Goal: Task Accomplishment & Management: Use online tool/utility

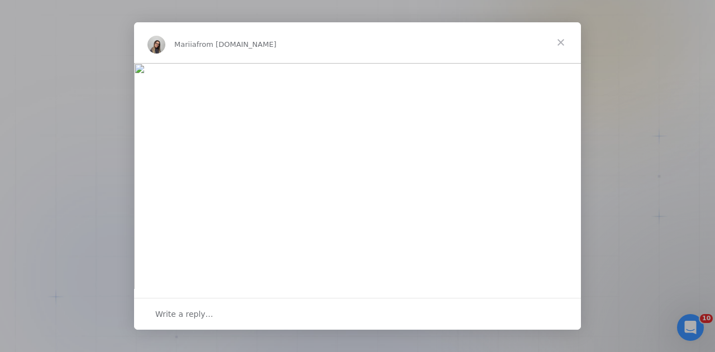
click at [557, 41] on span "Close" at bounding box center [560, 42] width 40 height 40
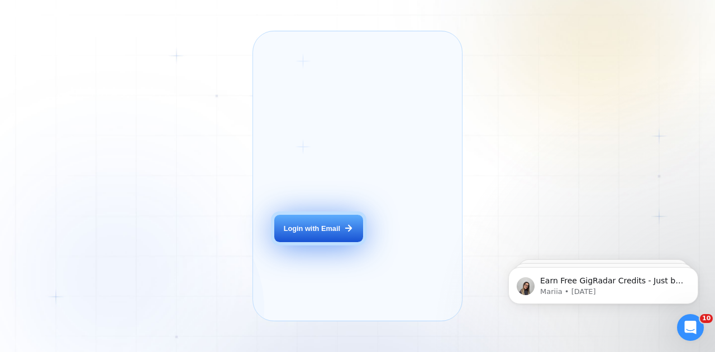
click at [308, 234] on div "Login with Email" at bounding box center [312, 229] width 56 height 10
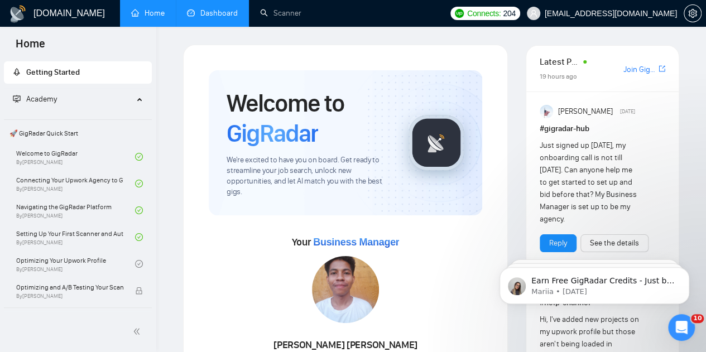
click at [218, 15] on link "Dashboard" at bounding box center [212, 12] width 51 height 9
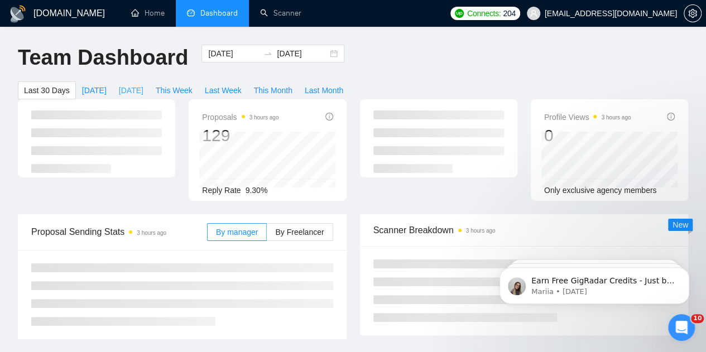
click at [143, 84] on span "[DATE]" at bounding box center [131, 90] width 25 height 12
type input "[DATE]"
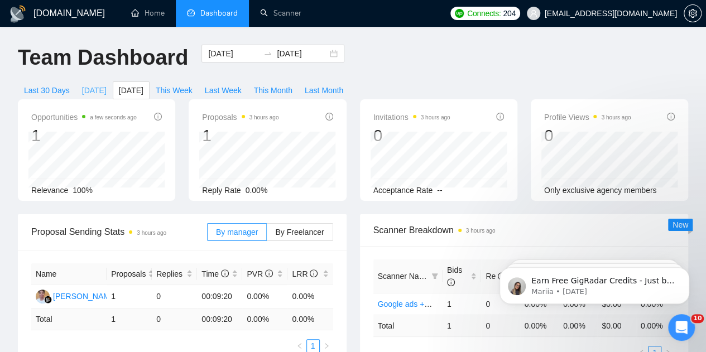
click at [107, 84] on span "[DATE]" at bounding box center [94, 90] width 25 height 12
type input "[DATE]"
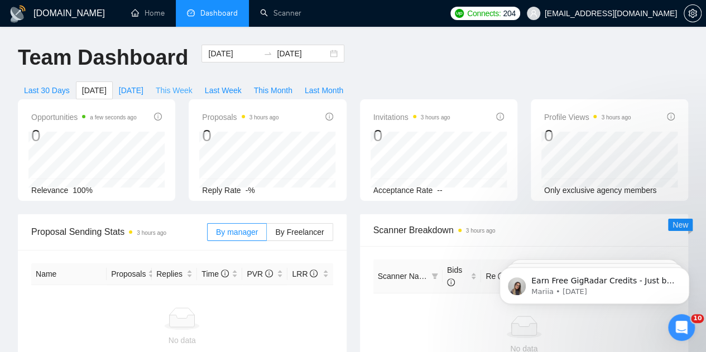
click at [193, 84] on span "This Week" at bounding box center [174, 90] width 37 height 12
type input "[DATE]"
click at [242, 84] on span "Last Week" at bounding box center [223, 90] width 37 height 12
type input "[DATE]"
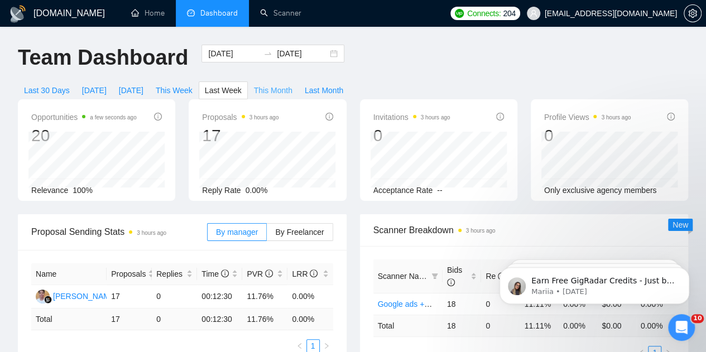
click at [293, 84] on span "This Month" at bounding box center [273, 90] width 39 height 12
type input "[DATE]"
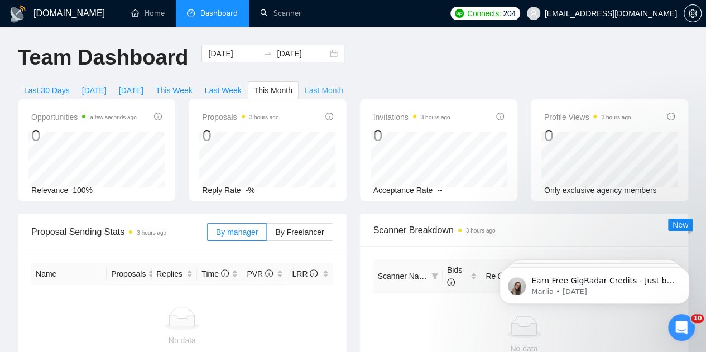
click at [343, 84] on span "Last Month" at bounding box center [324, 90] width 39 height 12
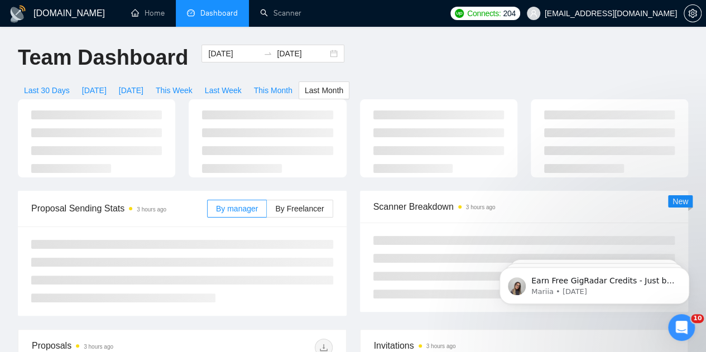
type input "[DATE]"
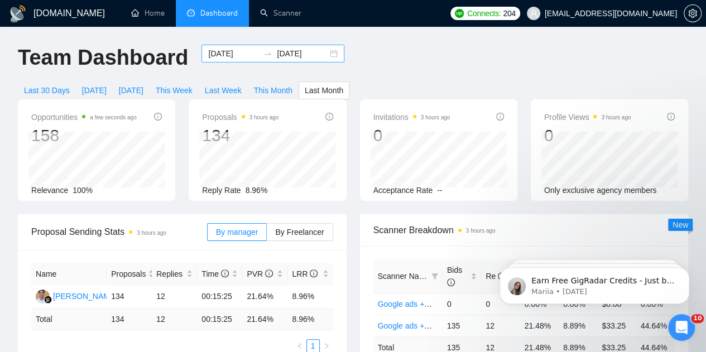
click at [259, 49] on div at bounding box center [268, 53] width 18 height 9
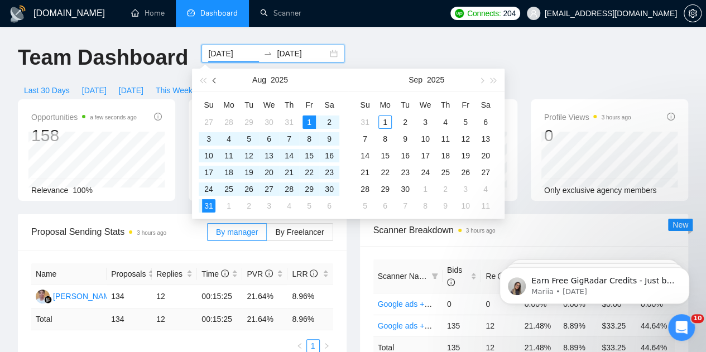
click at [213, 82] on button "button" at bounding box center [215, 80] width 12 height 22
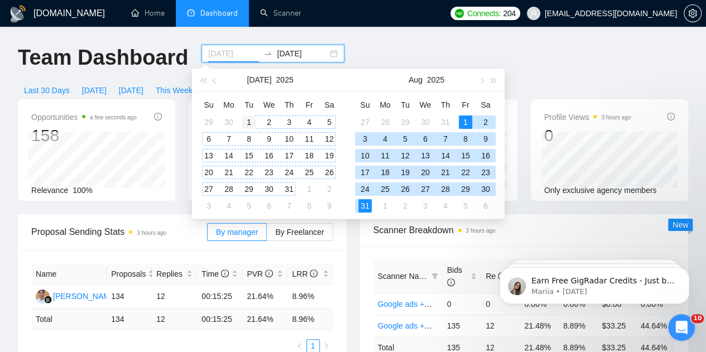
type input "[DATE]"
click at [251, 120] on div "1" at bounding box center [248, 122] width 13 height 13
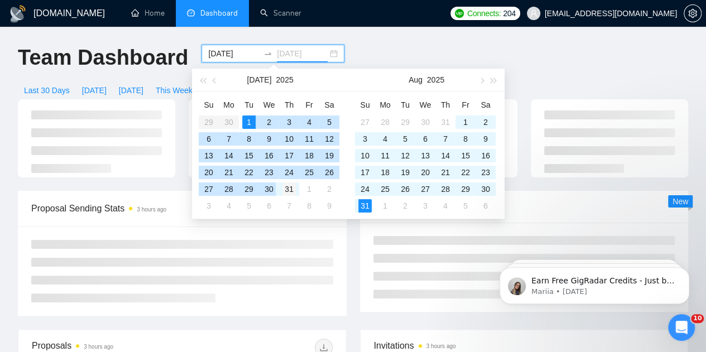
type input "[DATE]"
click at [286, 189] on div "31" at bounding box center [288, 189] width 13 height 13
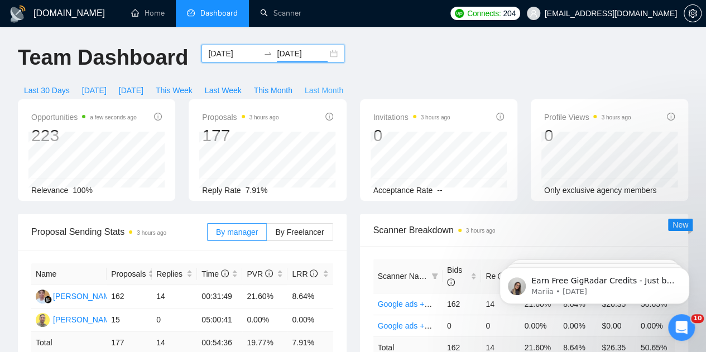
click at [343, 84] on span "Last Month" at bounding box center [324, 90] width 39 height 12
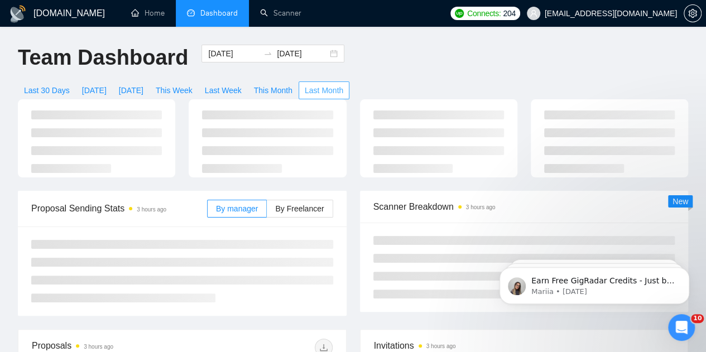
type input "[DATE]"
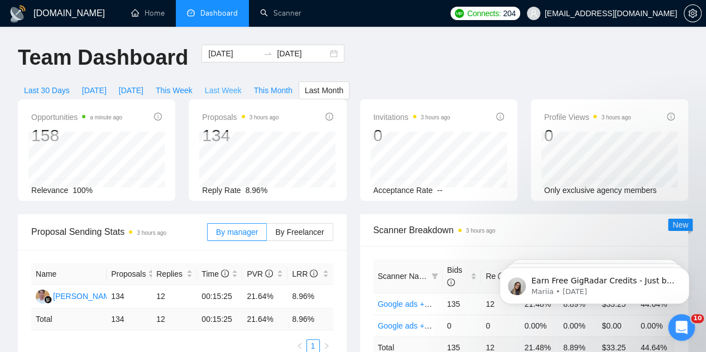
click at [242, 84] on span "Last Week" at bounding box center [223, 90] width 37 height 12
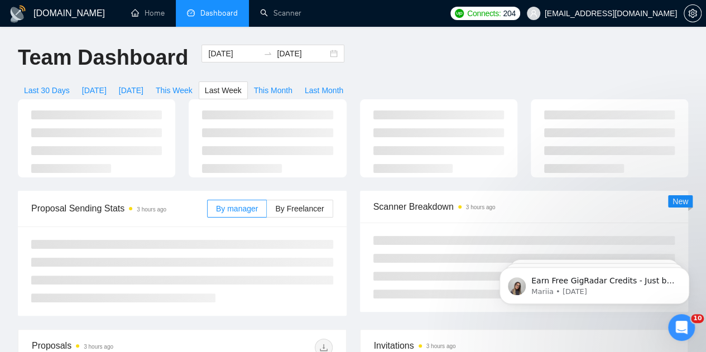
type input "[DATE]"
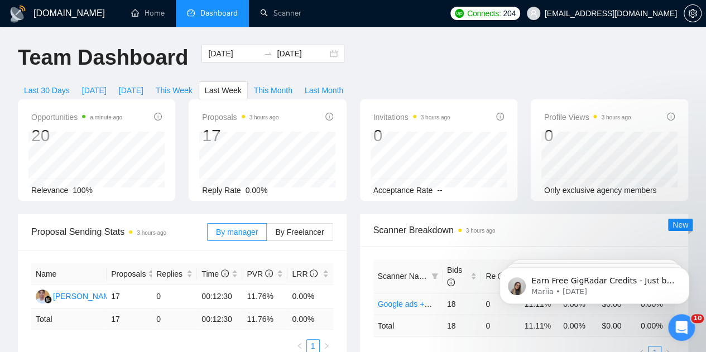
click at [404, 300] on link "Google ads +meta (titles only)" at bounding box center [430, 304] width 104 height 9
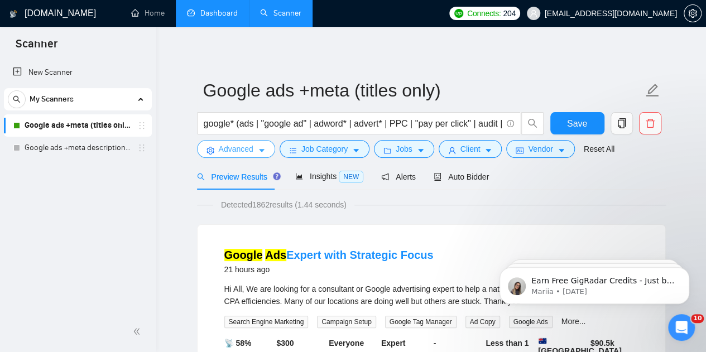
click at [237, 145] on span "Advanced" at bounding box center [236, 149] width 35 height 12
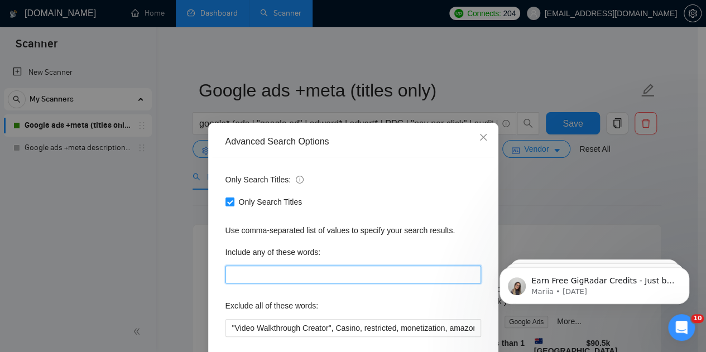
click at [320, 279] on input "text" at bounding box center [354, 275] width 256 height 18
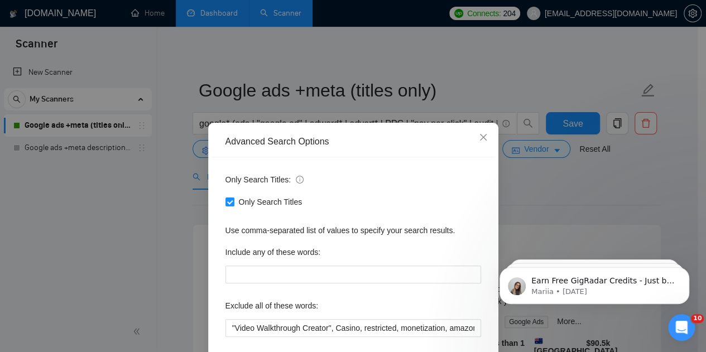
click at [375, 210] on div "Only Search Titles" at bounding box center [354, 202] width 256 height 18
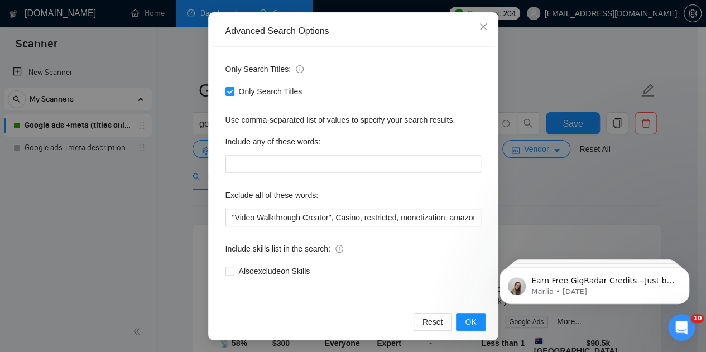
scroll to position [112, 0]
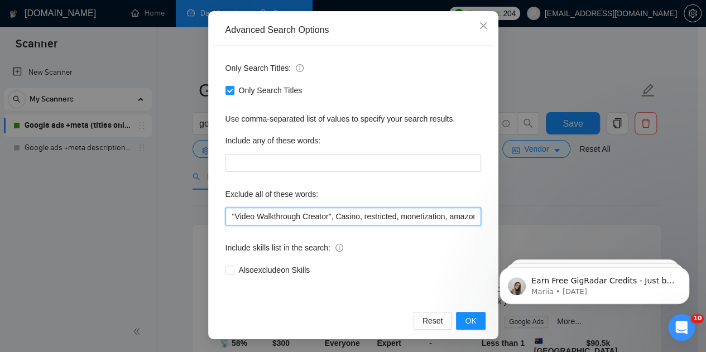
click at [358, 212] on input ""Video Walkthrough Creator", Casino, restricted, monetization, amazon, suspende…" at bounding box center [354, 217] width 256 height 18
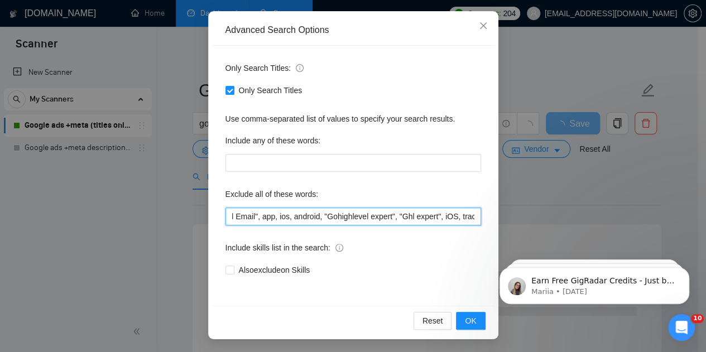
scroll to position [0, 1475]
type input ""Video Walkthrough Creator", Casino, restricted, monetization, amazon, suspende…"
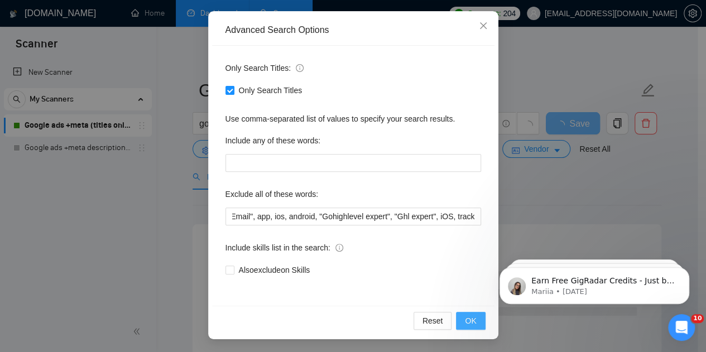
scroll to position [0, 0]
click at [471, 320] on span "OK" at bounding box center [470, 321] width 11 height 12
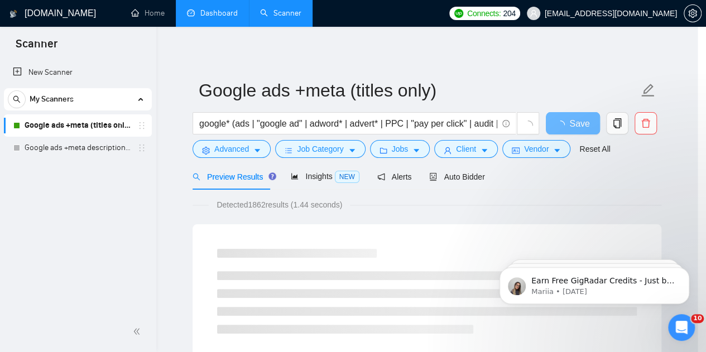
scroll to position [56, 0]
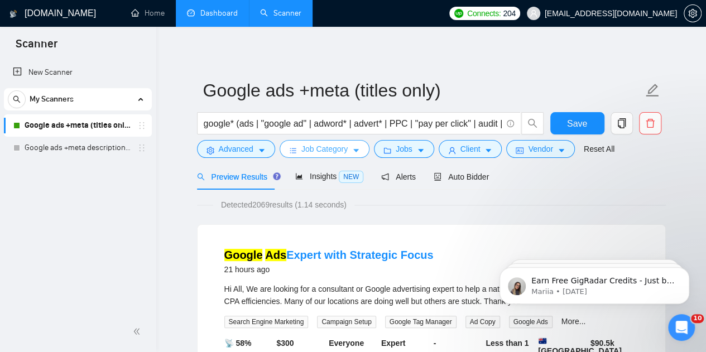
click at [313, 149] on span "Job Category" at bounding box center [324, 149] width 46 height 12
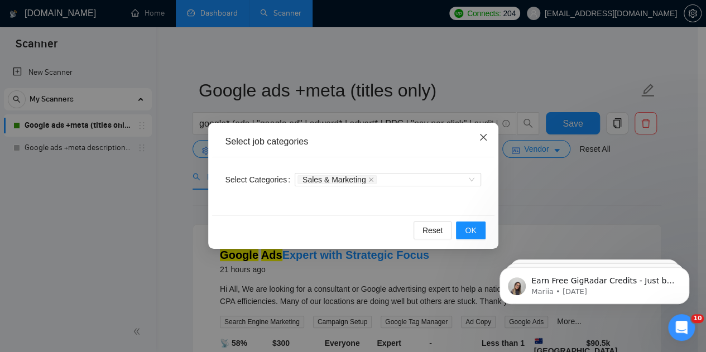
click at [478, 137] on span "Close" at bounding box center [483, 138] width 30 height 30
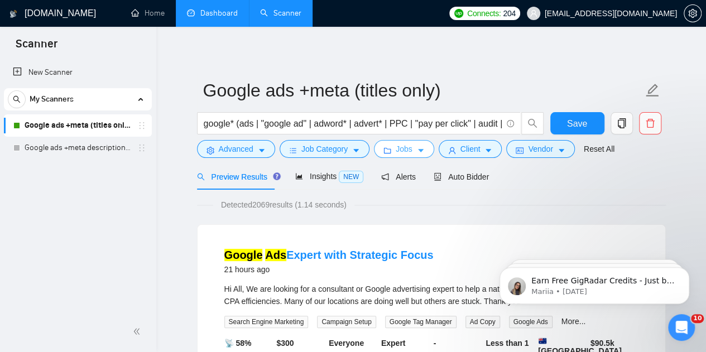
click at [396, 155] on span "Jobs" at bounding box center [404, 149] width 17 height 12
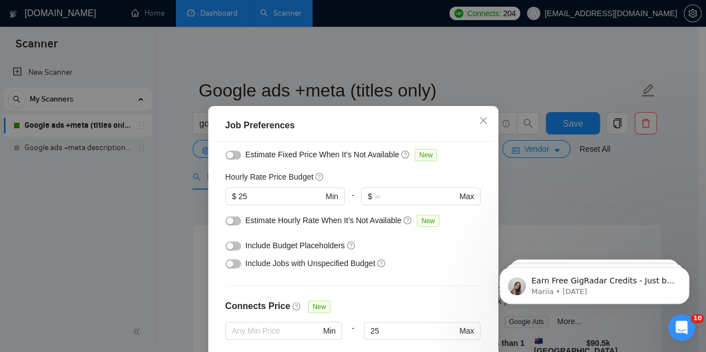
scroll to position [120, 0]
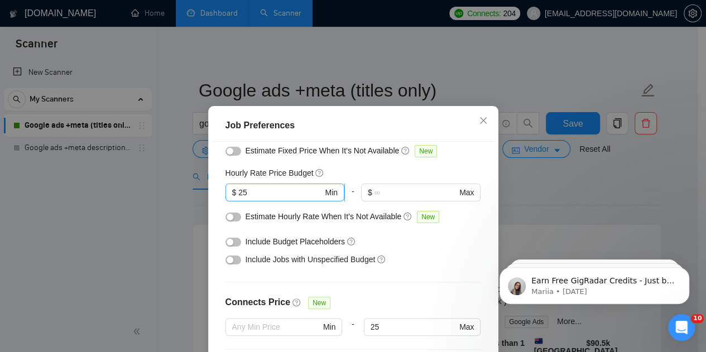
click at [262, 194] on input "25" at bounding box center [280, 192] width 84 height 12
type input "22"
click at [420, 180] on div "Hourly Rate Price Budget 22 $ 22 Min - $ Max" at bounding box center [354, 189] width 256 height 44
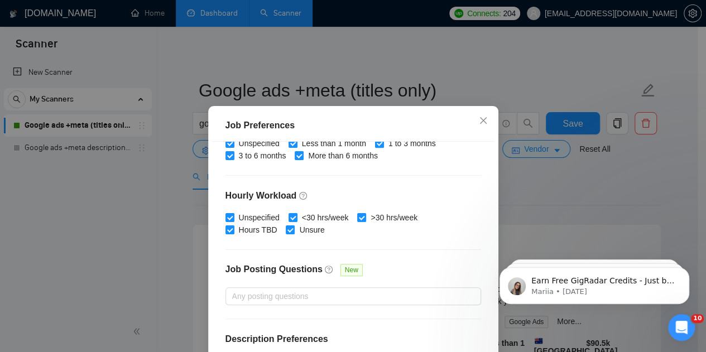
scroll to position [382, 0]
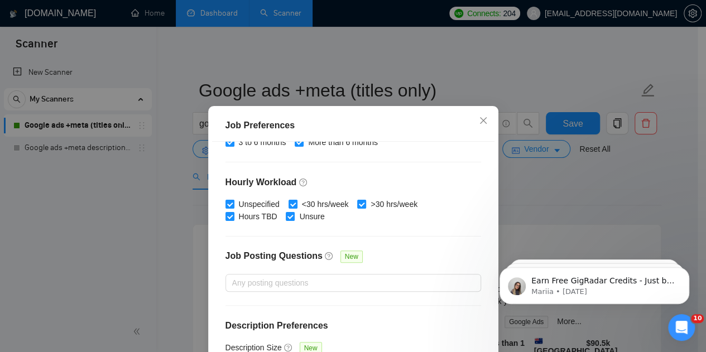
click at [469, 225] on div "Budget Project Type All Fixed Price Hourly Rate Fixed Price Budget $ 300 Min - …" at bounding box center [353, 265] width 282 height 247
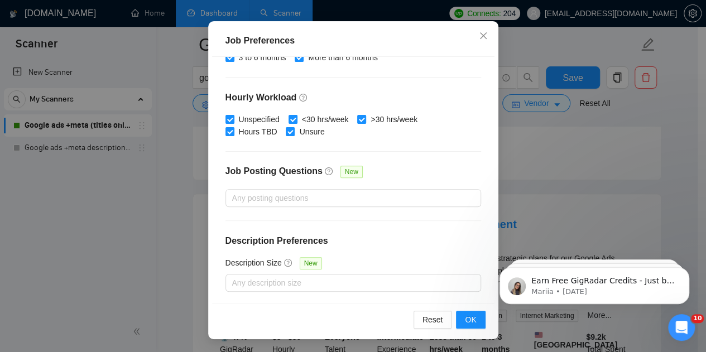
scroll to position [268, 0]
click at [465, 320] on span "OK" at bounding box center [470, 320] width 11 height 12
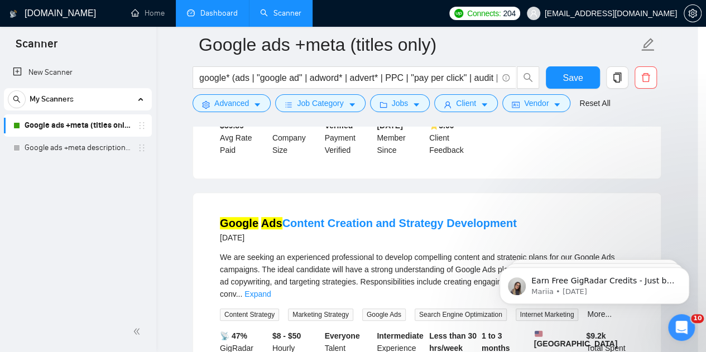
scroll to position [46, 0]
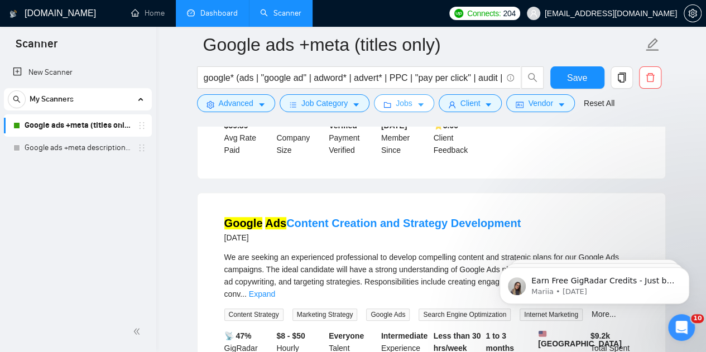
click at [404, 103] on span "Jobs" at bounding box center [404, 103] width 17 height 12
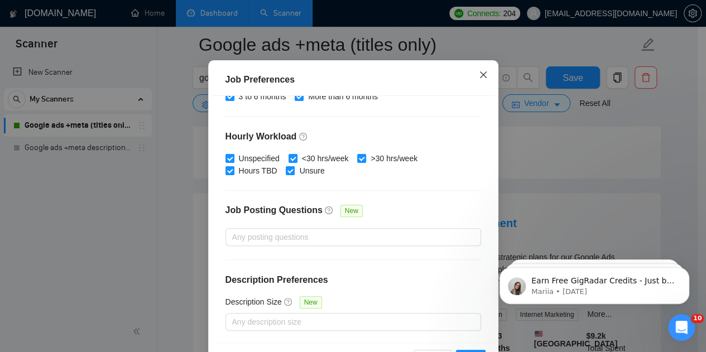
click at [479, 90] on span "Close" at bounding box center [483, 75] width 30 height 30
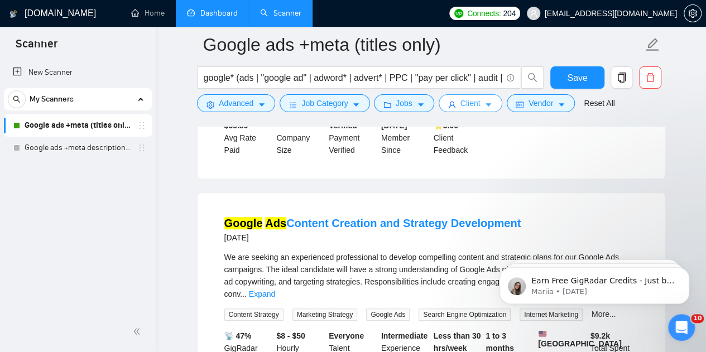
click at [472, 106] on span "Client" at bounding box center [471, 103] width 20 height 12
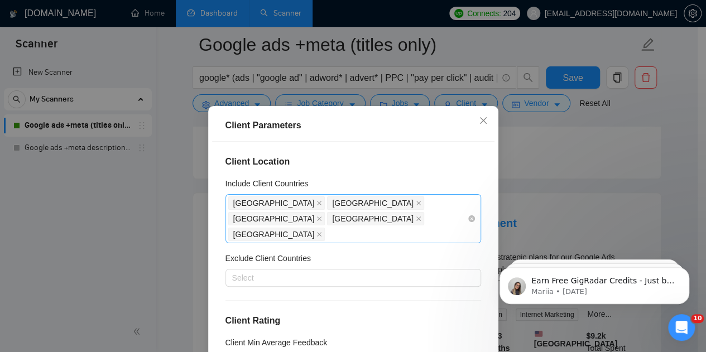
click at [305, 222] on div "[GEOGRAPHIC_DATA] [GEOGRAPHIC_DATA] [GEOGRAPHIC_DATA] [GEOGRAPHIC_DATA] [GEOGRA…" at bounding box center [347, 218] width 239 height 47
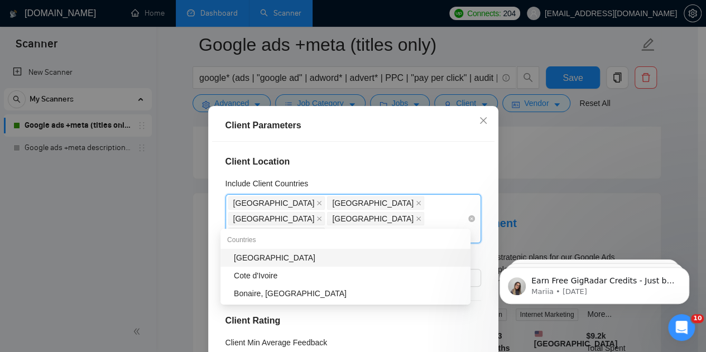
type input "irela"
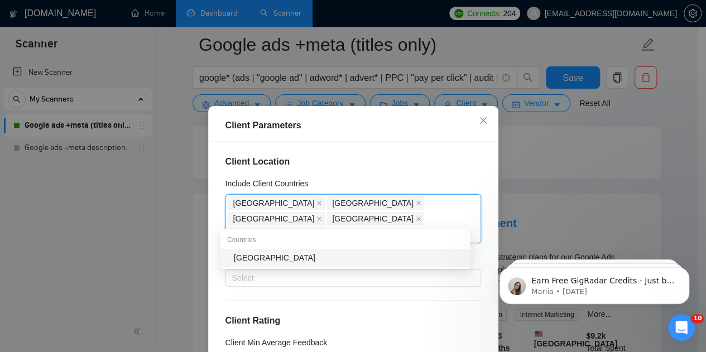
click at [275, 260] on div "[GEOGRAPHIC_DATA]" at bounding box center [349, 258] width 230 height 12
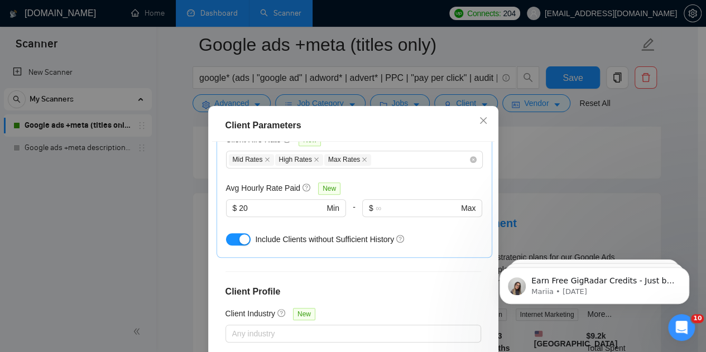
scroll to position [463, 0]
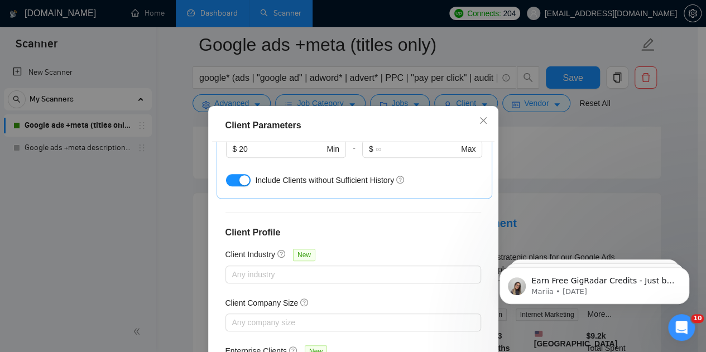
click at [419, 226] on h4 "Client Profile" at bounding box center [354, 232] width 256 height 13
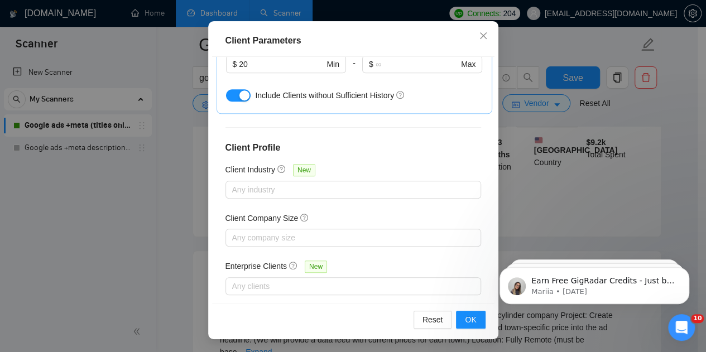
scroll to position [469, 0]
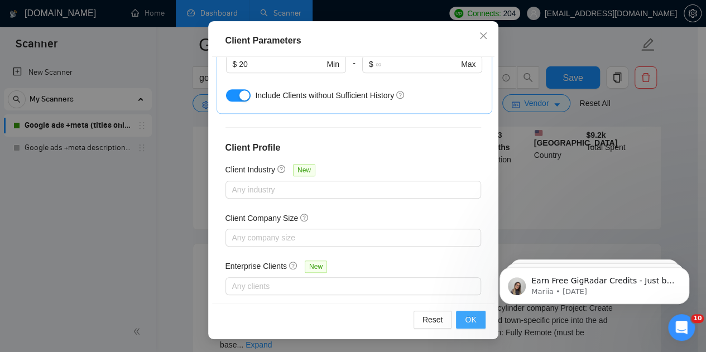
click at [468, 324] on span "OK" at bounding box center [470, 320] width 11 height 12
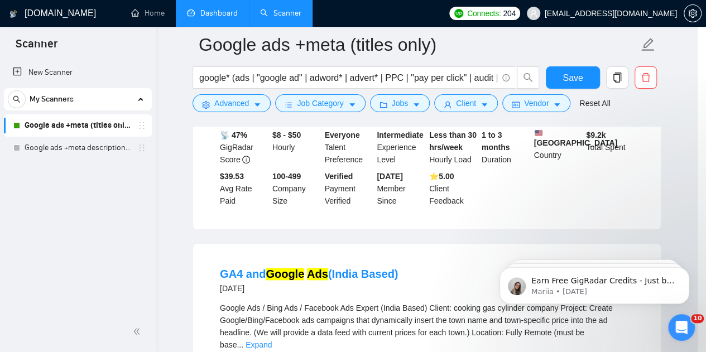
scroll to position [46, 0]
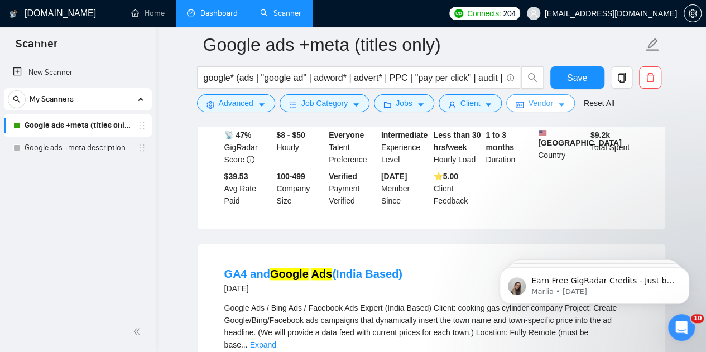
click at [540, 106] on span "Vendor" at bounding box center [540, 103] width 25 height 12
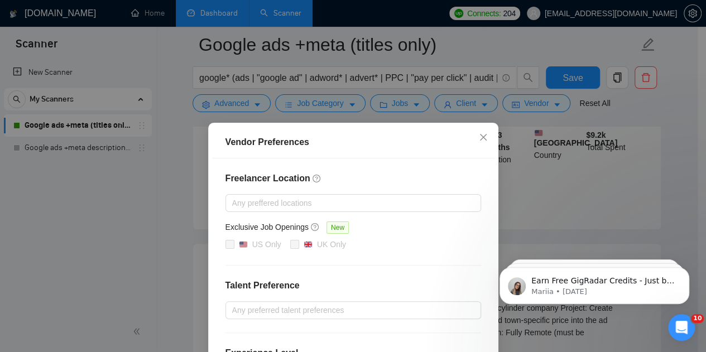
click at [425, 174] on h4 "Freelancer Location" at bounding box center [354, 178] width 256 height 13
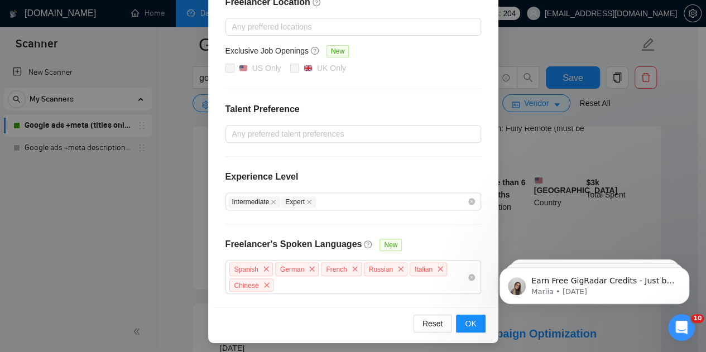
scroll to position [715, 0]
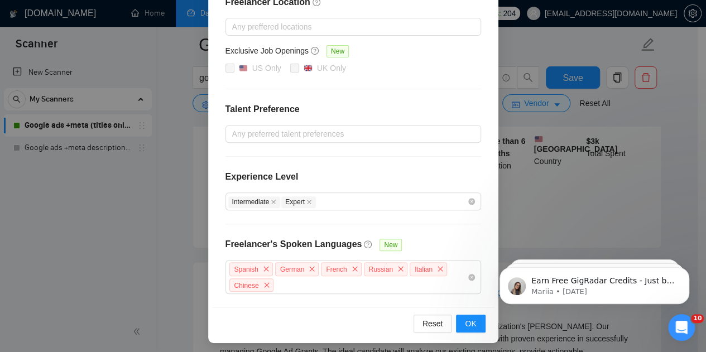
click at [459, 92] on div "Freelancer Location Any preffered locations Exclusive Job Openings New US Only …" at bounding box center [353, 144] width 282 height 325
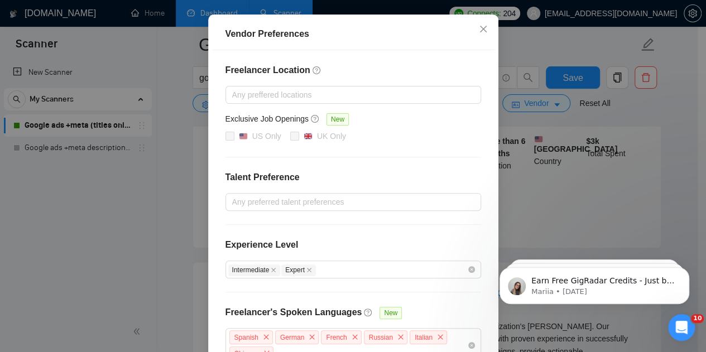
scroll to position [87, 0]
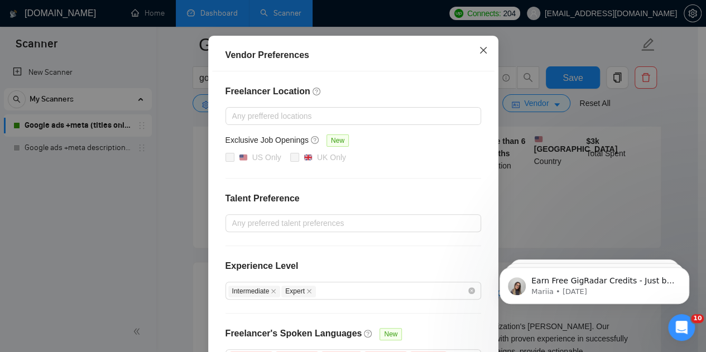
click at [481, 47] on icon "close" at bounding box center [483, 50] width 9 height 9
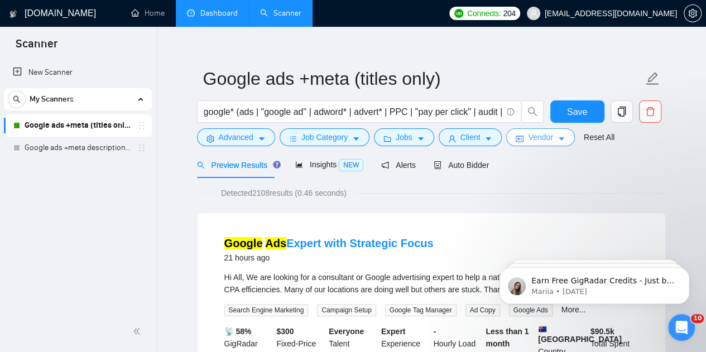
scroll to position [0, 0]
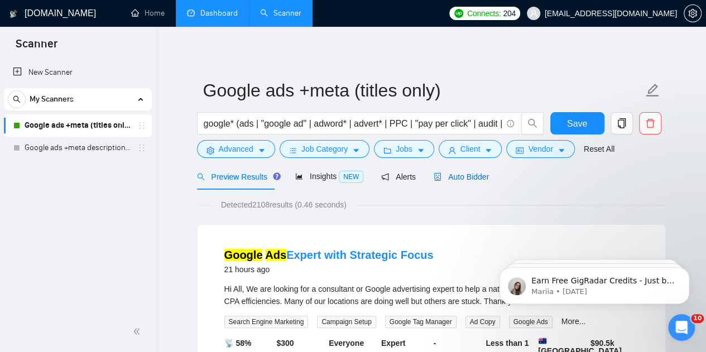
click at [459, 176] on span "Auto Bidder" at bounding box center [461, 176] width 55 height 9
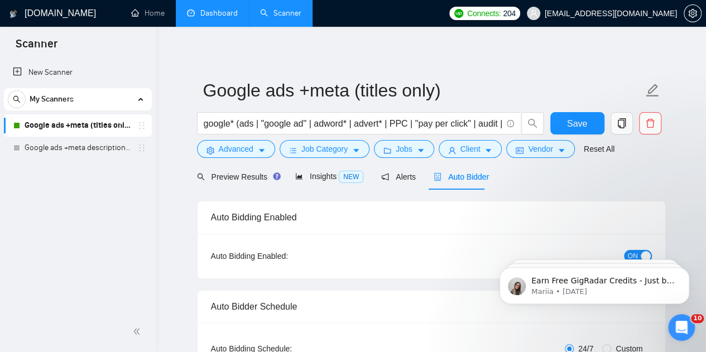
checkbox input "true"
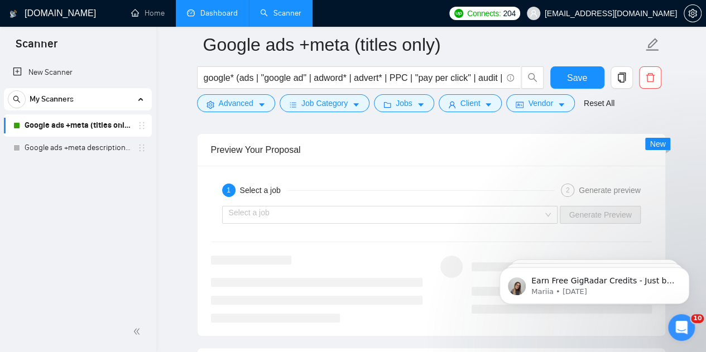
scroll to position [2117, 0]
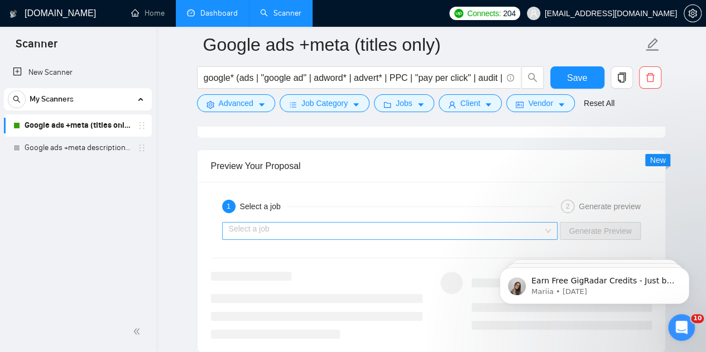
click at [450, 223] on input "search" at bounding box center [386, 231] width 315 height 17
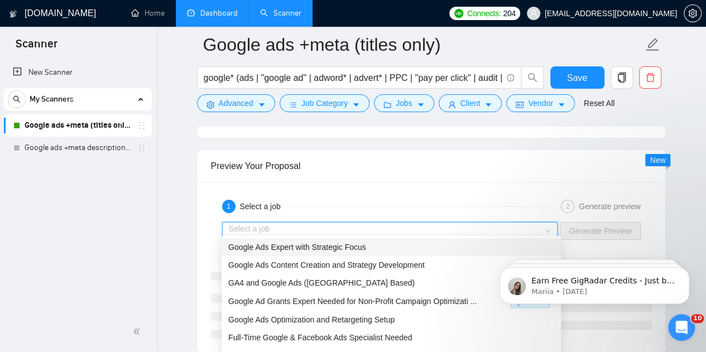
click at [355, 250] on span "Google Ads Expert with Strategic Focus" at bounding box center [297, 247] width 138 height 9
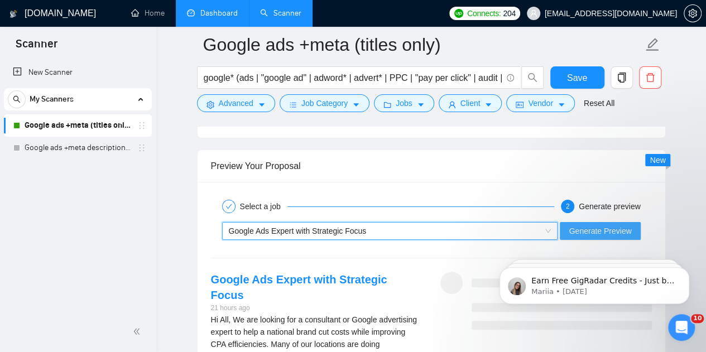
click at [612, 229] on span "Generate Preview" at bounding box center [600, 231] width 63 height 12
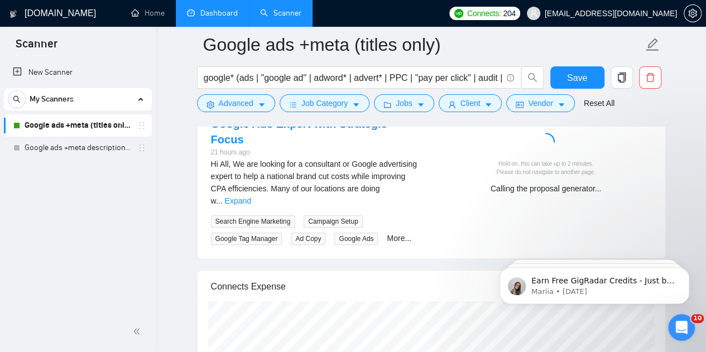
scroll to position [2281, 0]
